Goal: Information Seeking & Learning: Compare options

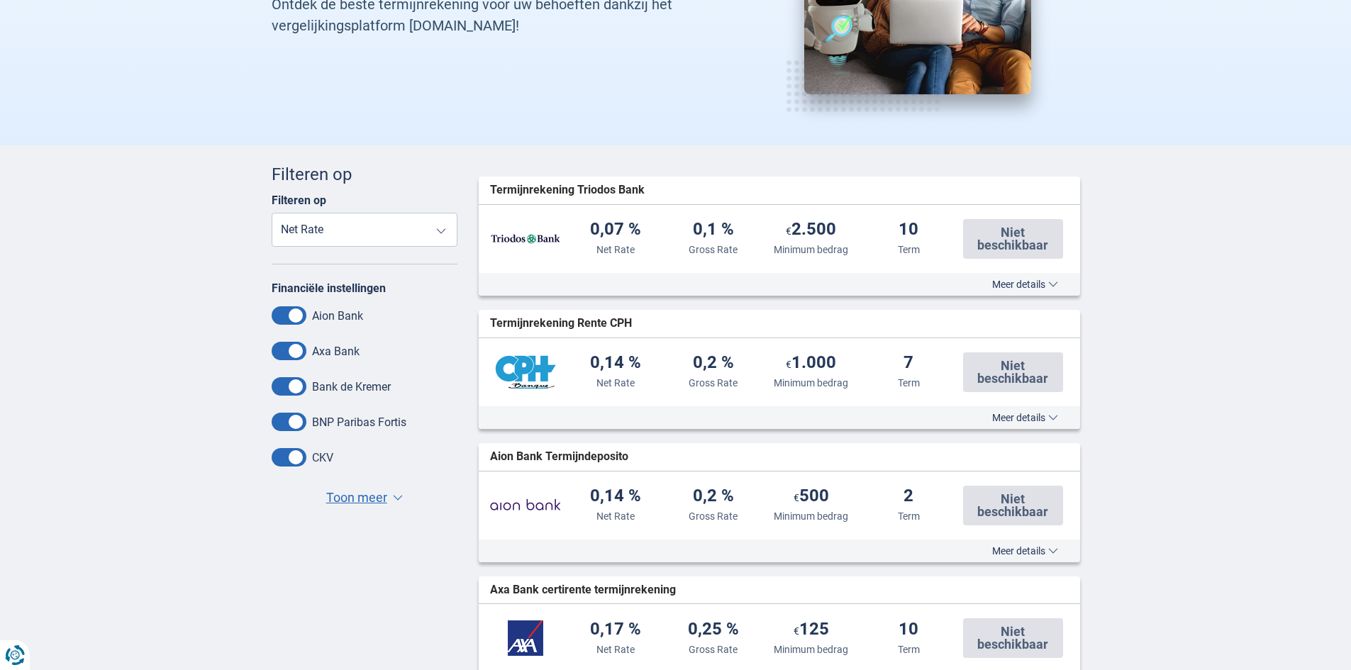
scroll to position [213, 0]
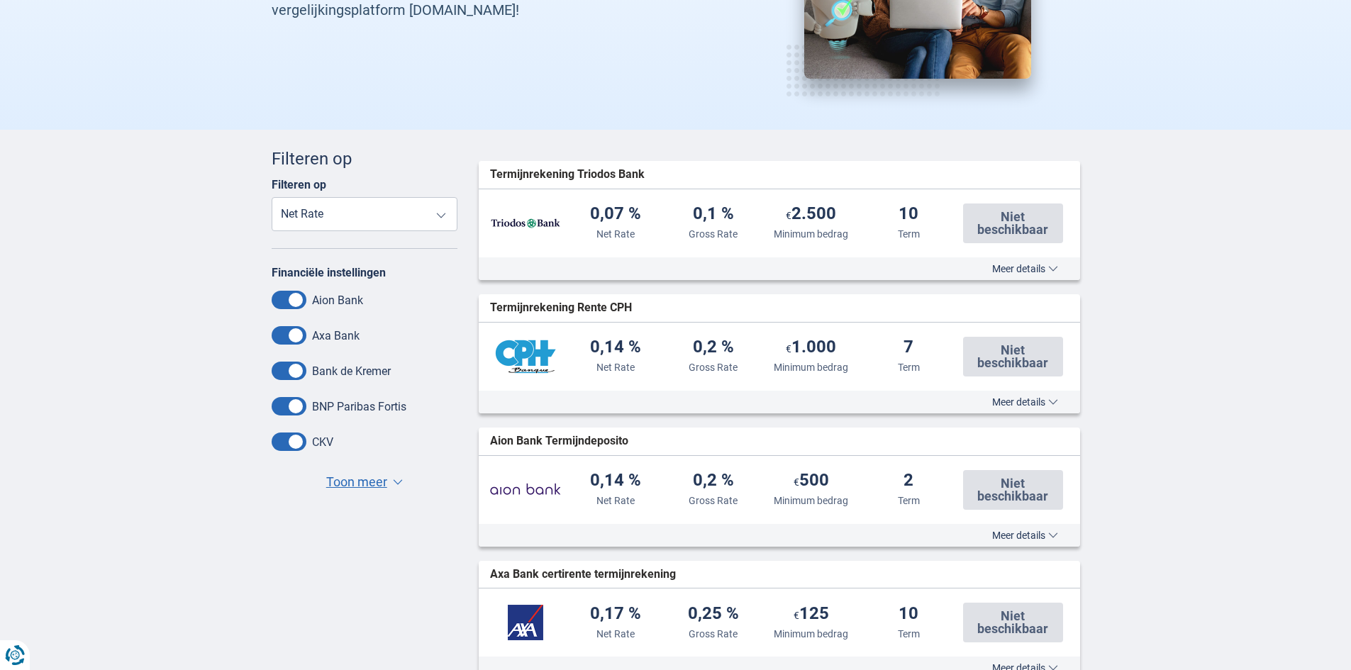
click at [336, 404] on label "BNP Paribas Fortis" at bounding box center [359, 406] width 94 height 13
click at [393, 480] on span "▼" at bounding box center [398, 483] width 10 height 6
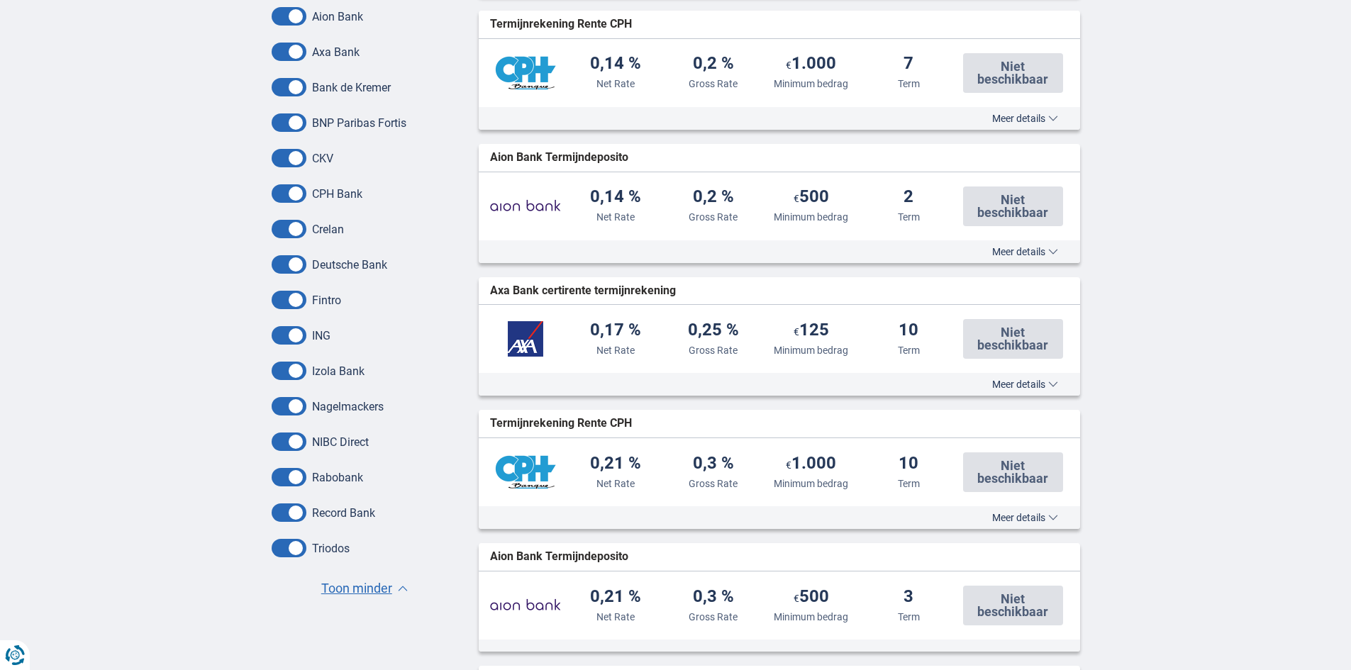
scroll to position [568, 0]
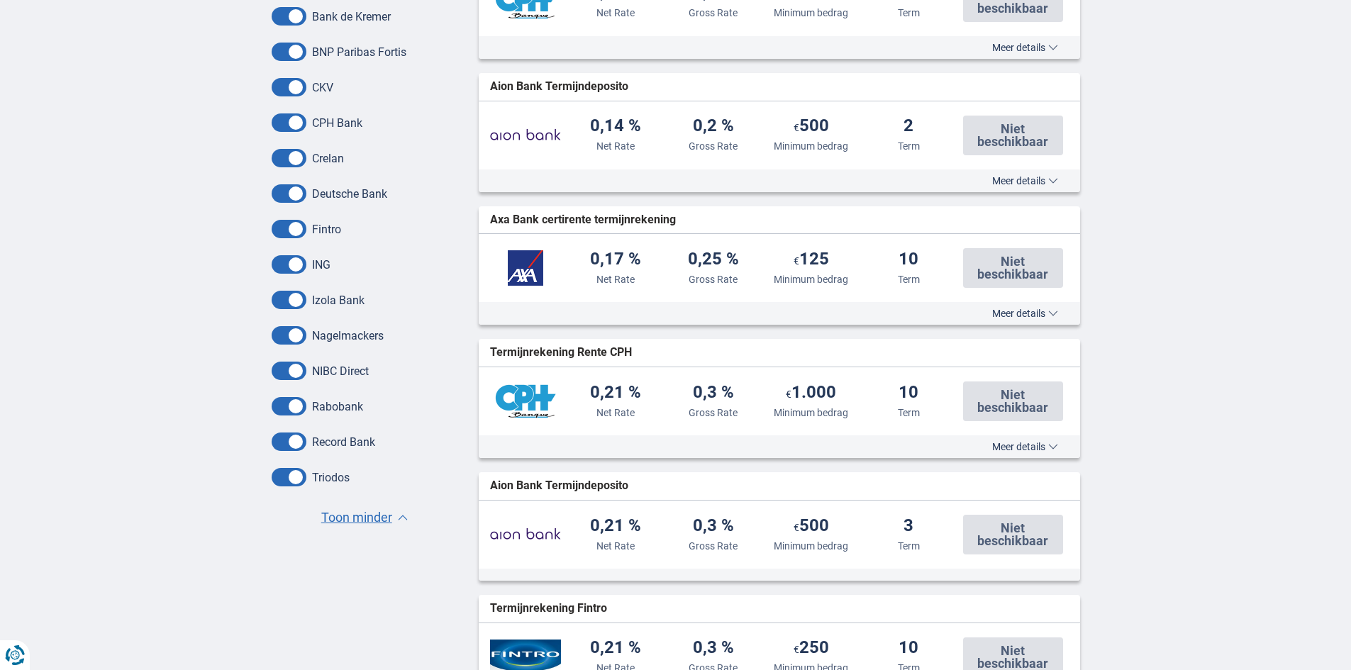
click at [377, 338] on label "Nagelmackers" at bounding box center [348, 335] width 72 height 13
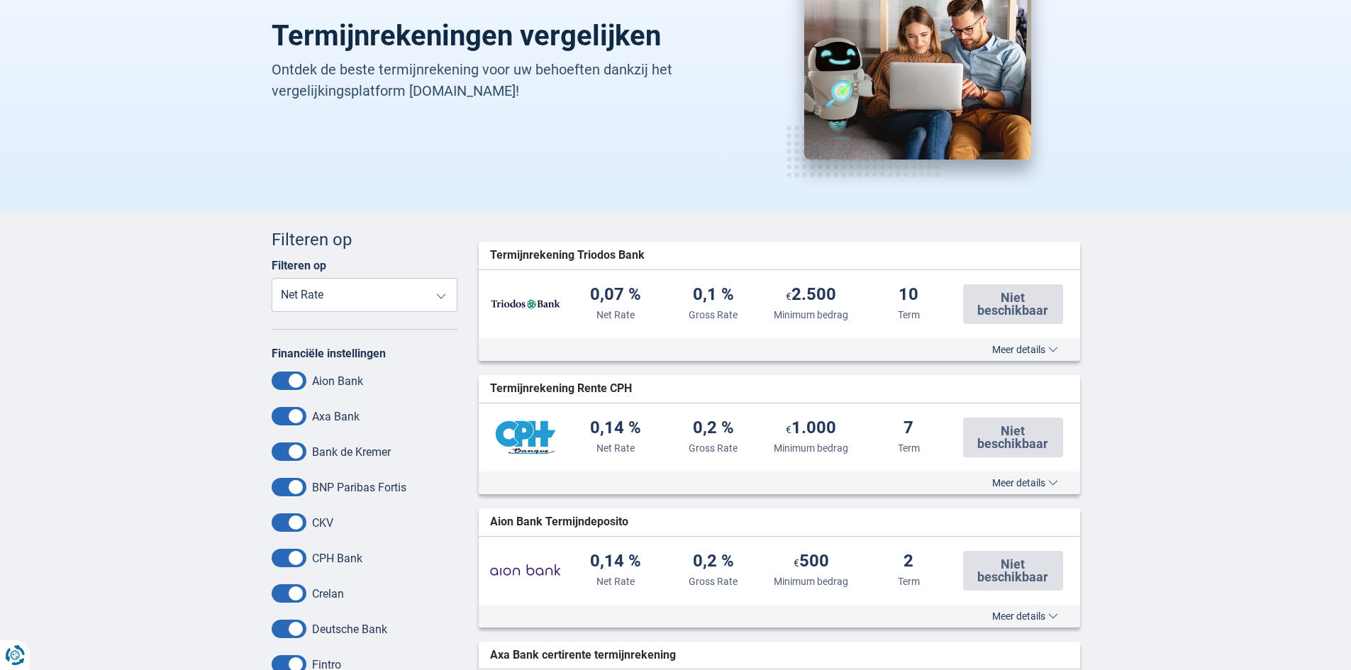
scroll to position [0, 0]
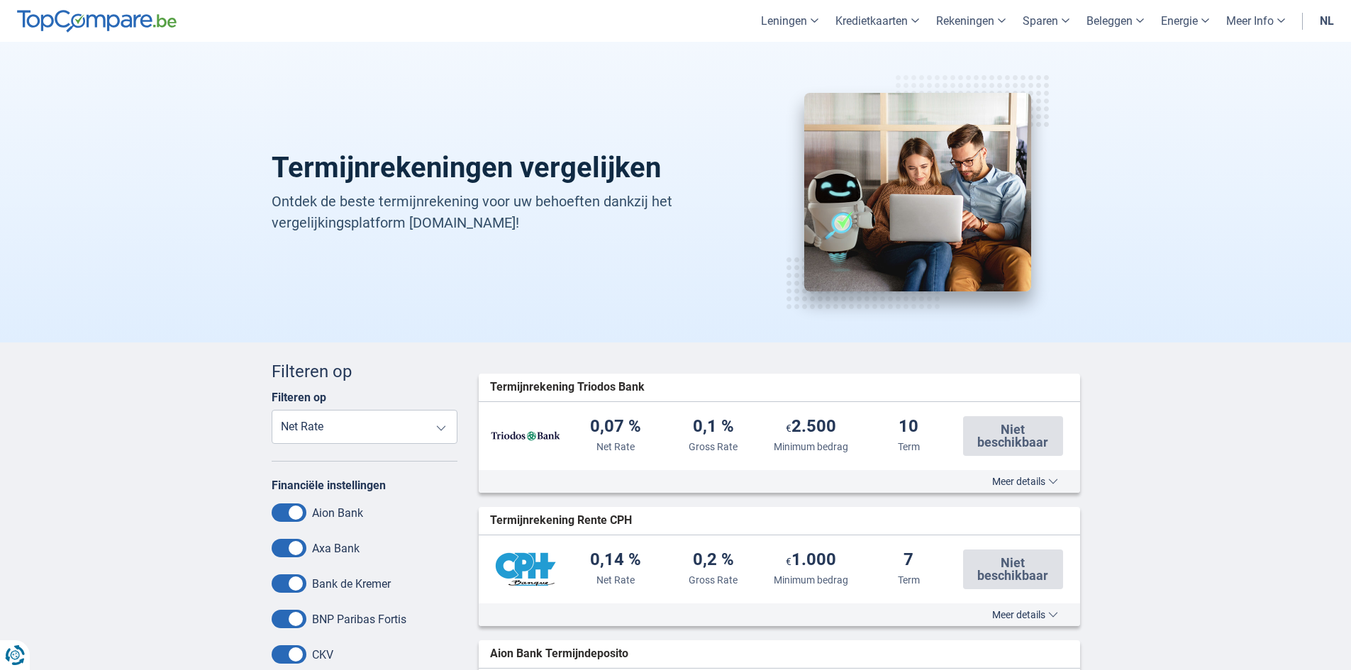
click at [441, 424] on select "Net Rate Gross Rate Minimum bedrag Term" at bounding box center [365, 427] width 187 height 34
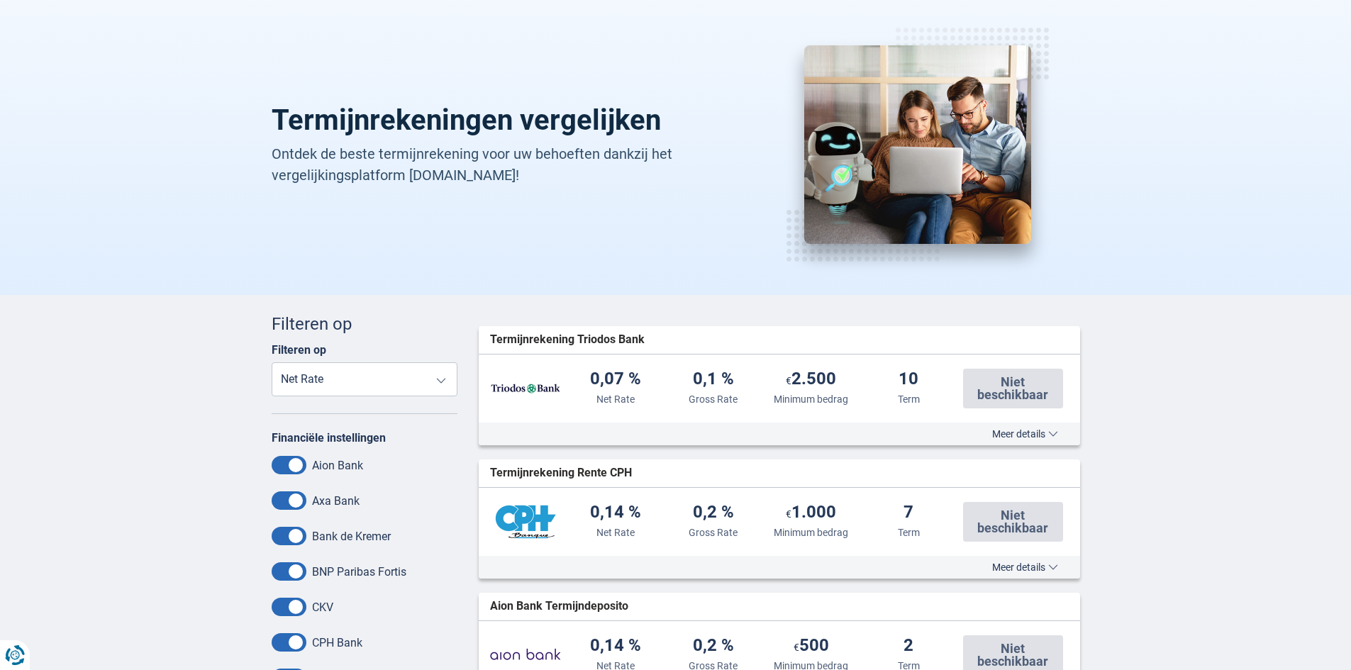
scroll to position [71, 0]
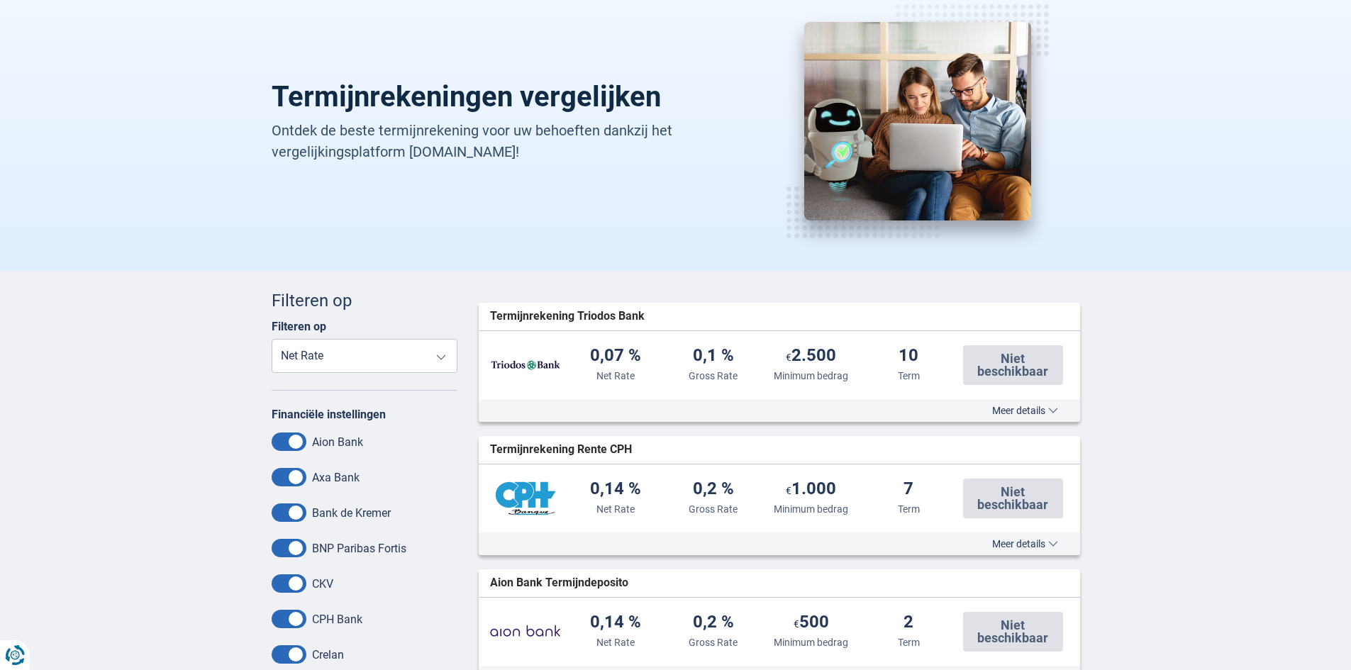
click at [1056, 414] on span "Meer details" at bounding box center [1025, 411] width 66 height 10
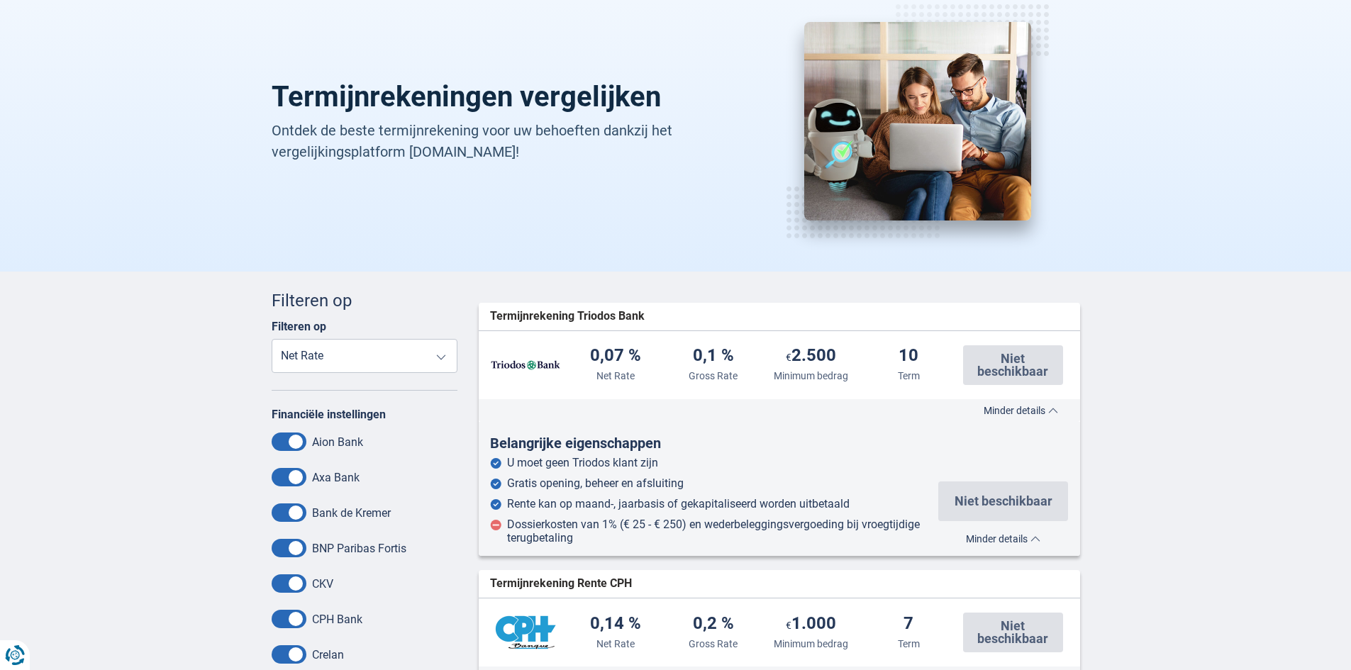
click at [1056, 414] on span "Minder details" at bounding box center [1021, 411] width 74 height 10
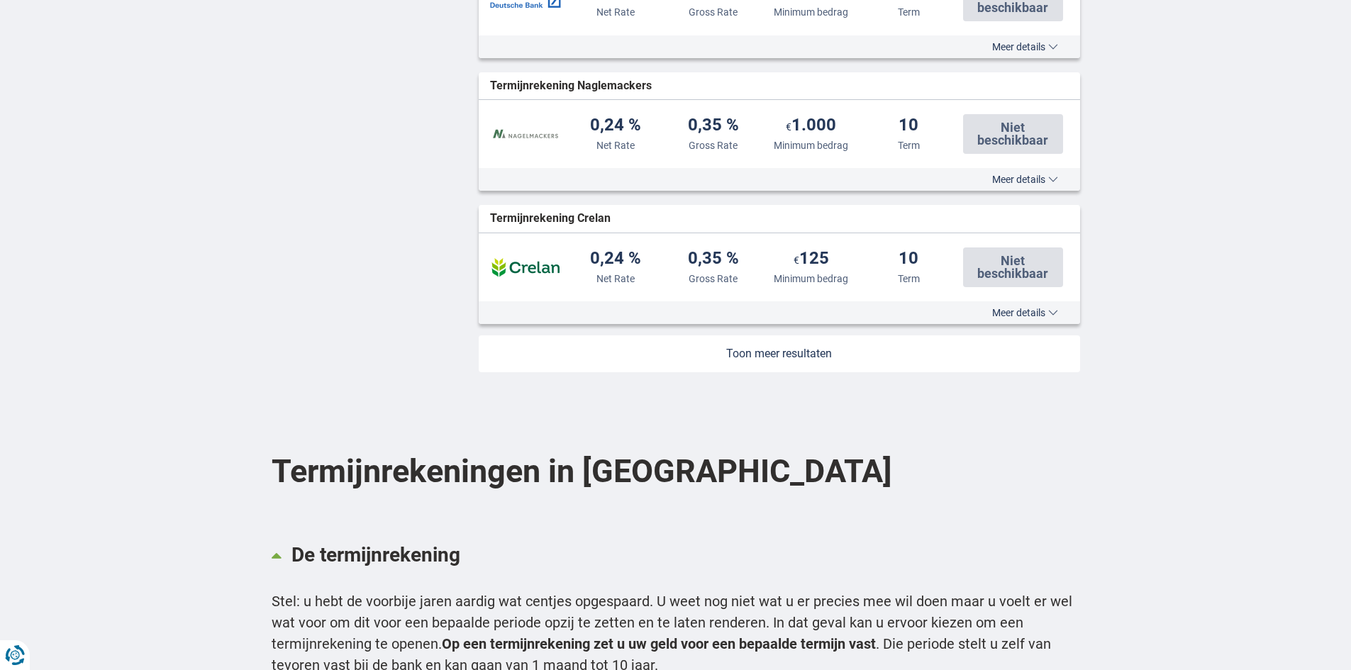
scroll to position [1348, 0]
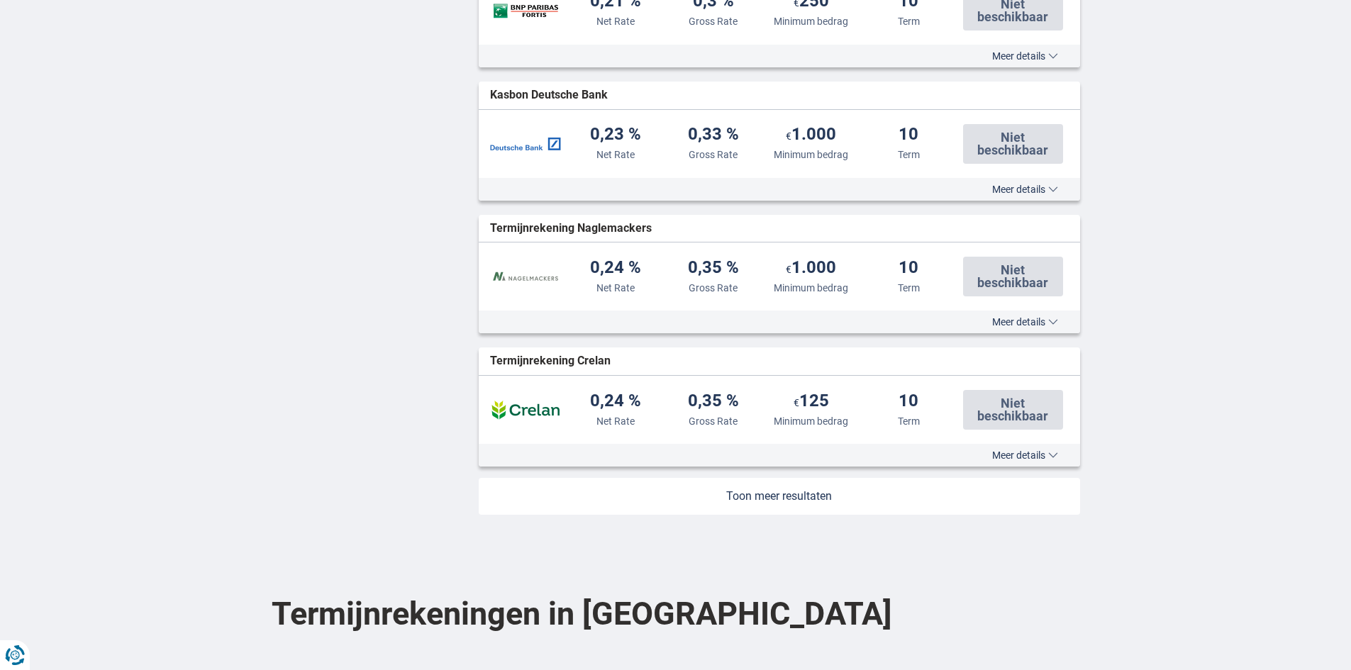
click at [748, 499] on link at bounding box center [780, 496] width 602 height 37
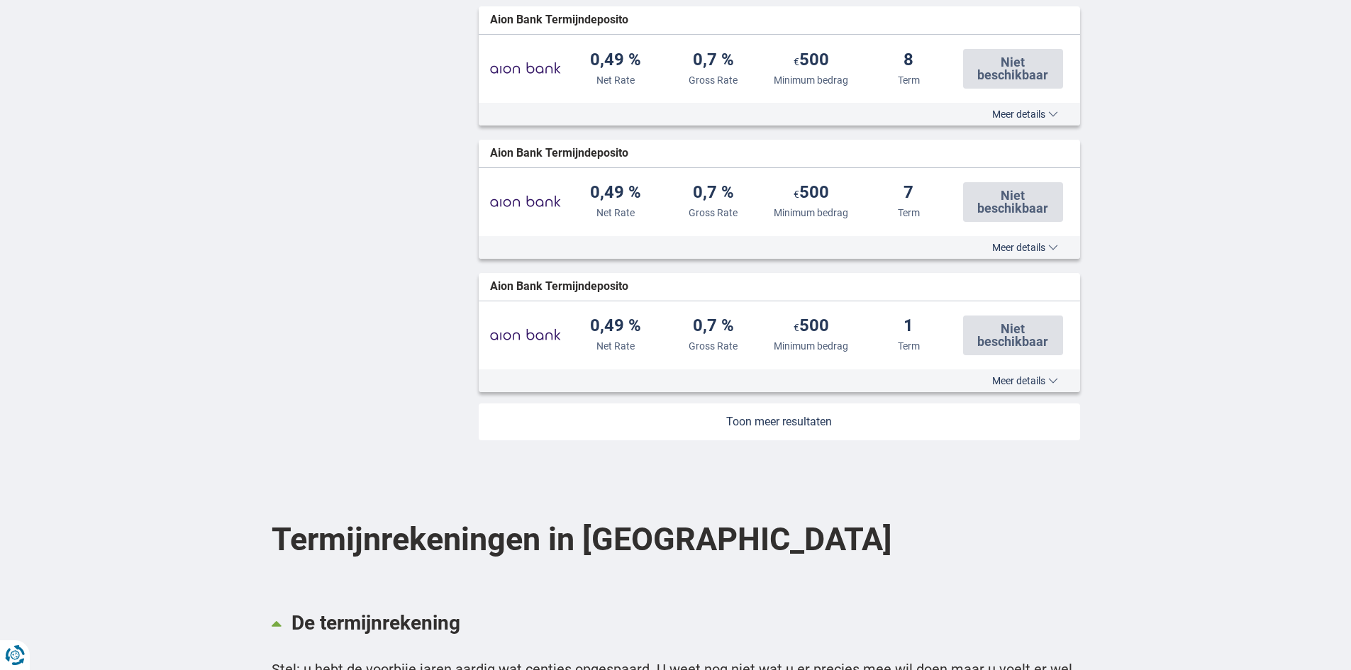
scroll to position [2767, 0]
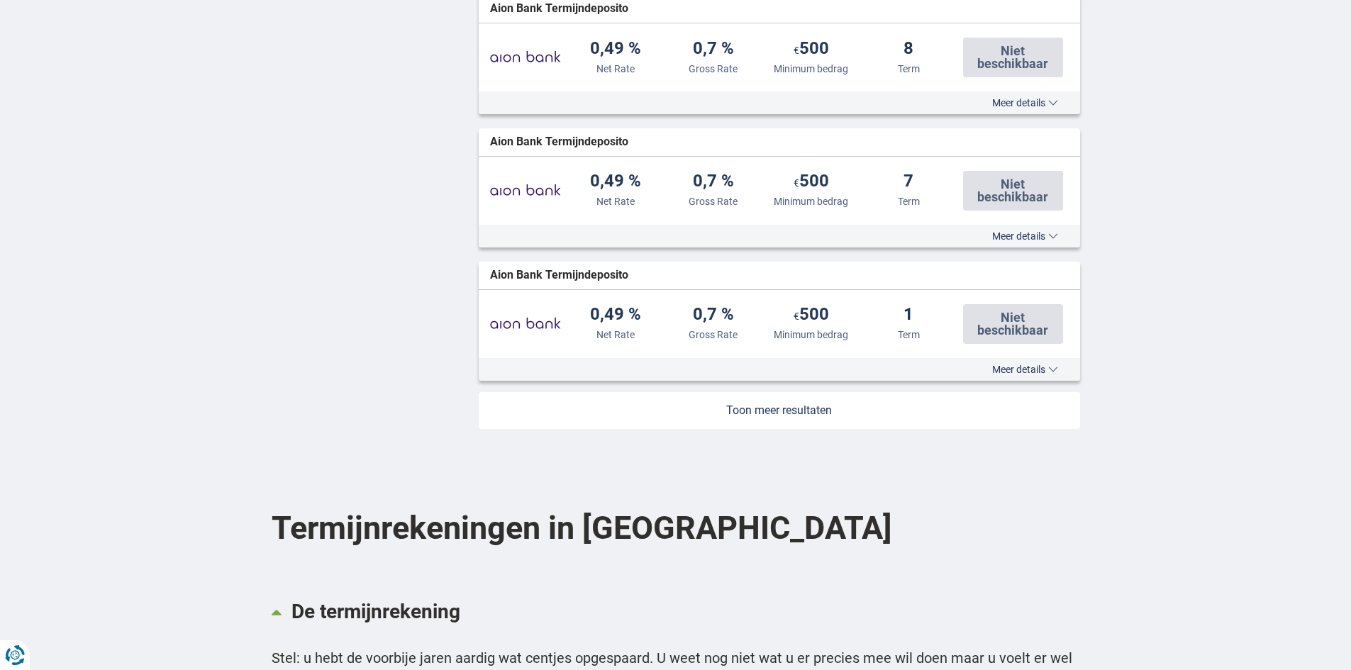
click at [790, 414] on link at bounding box center [780, 410] width 602 height 37
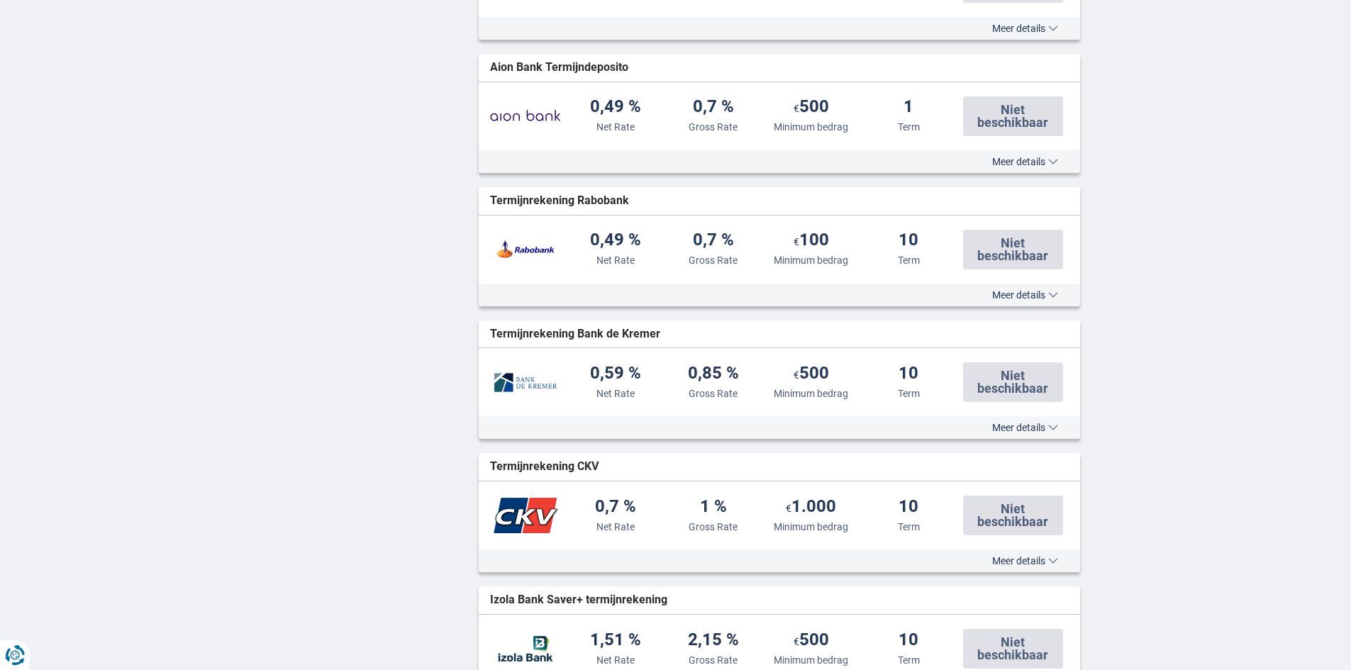
scroll to position [2696, 0]
